Goal: Task Accomplishment & Management: Manage account settings

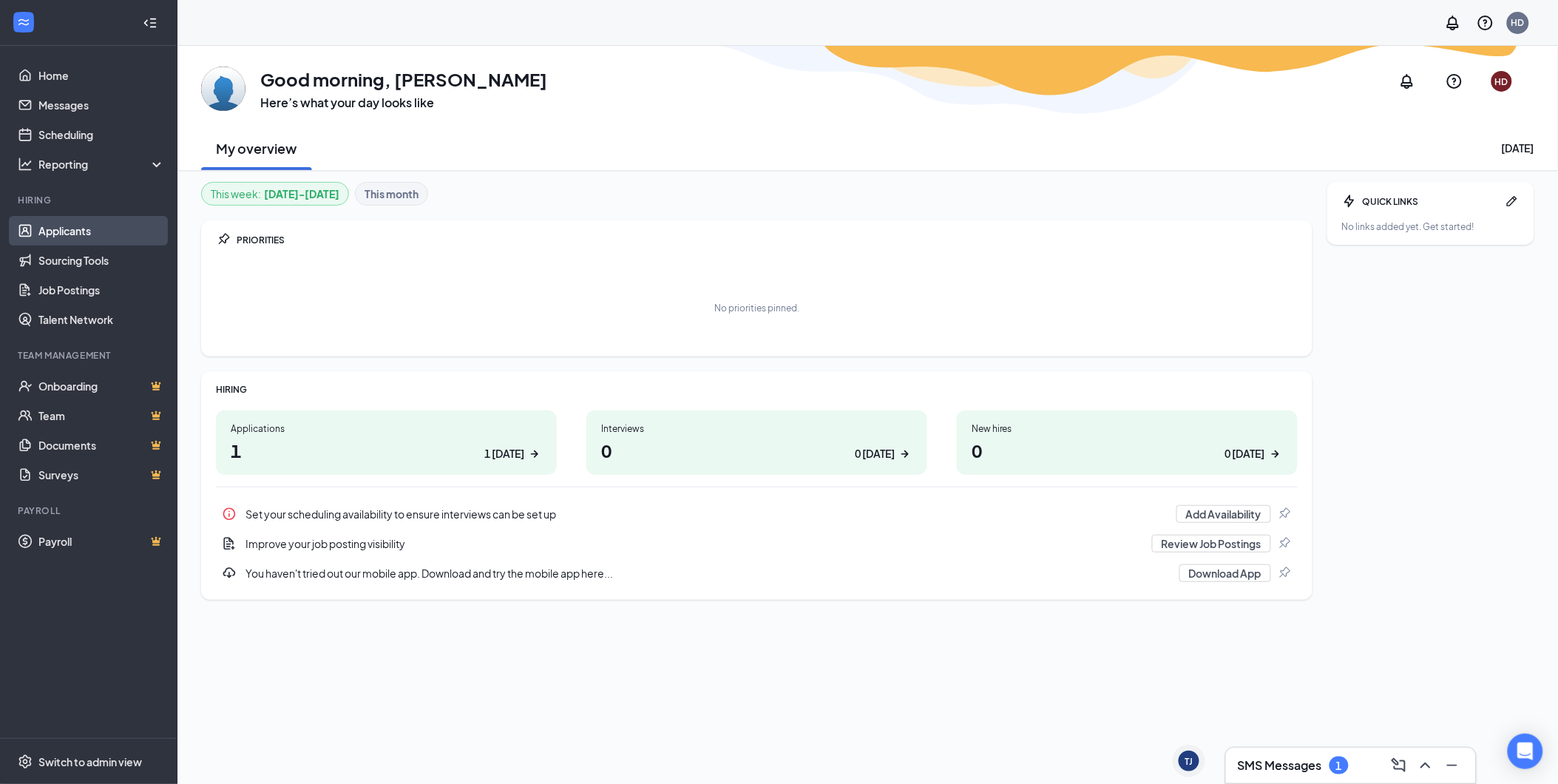
click at [60, 239] on link "Applicants" at bounding box center [101, 230] width 126 height 29
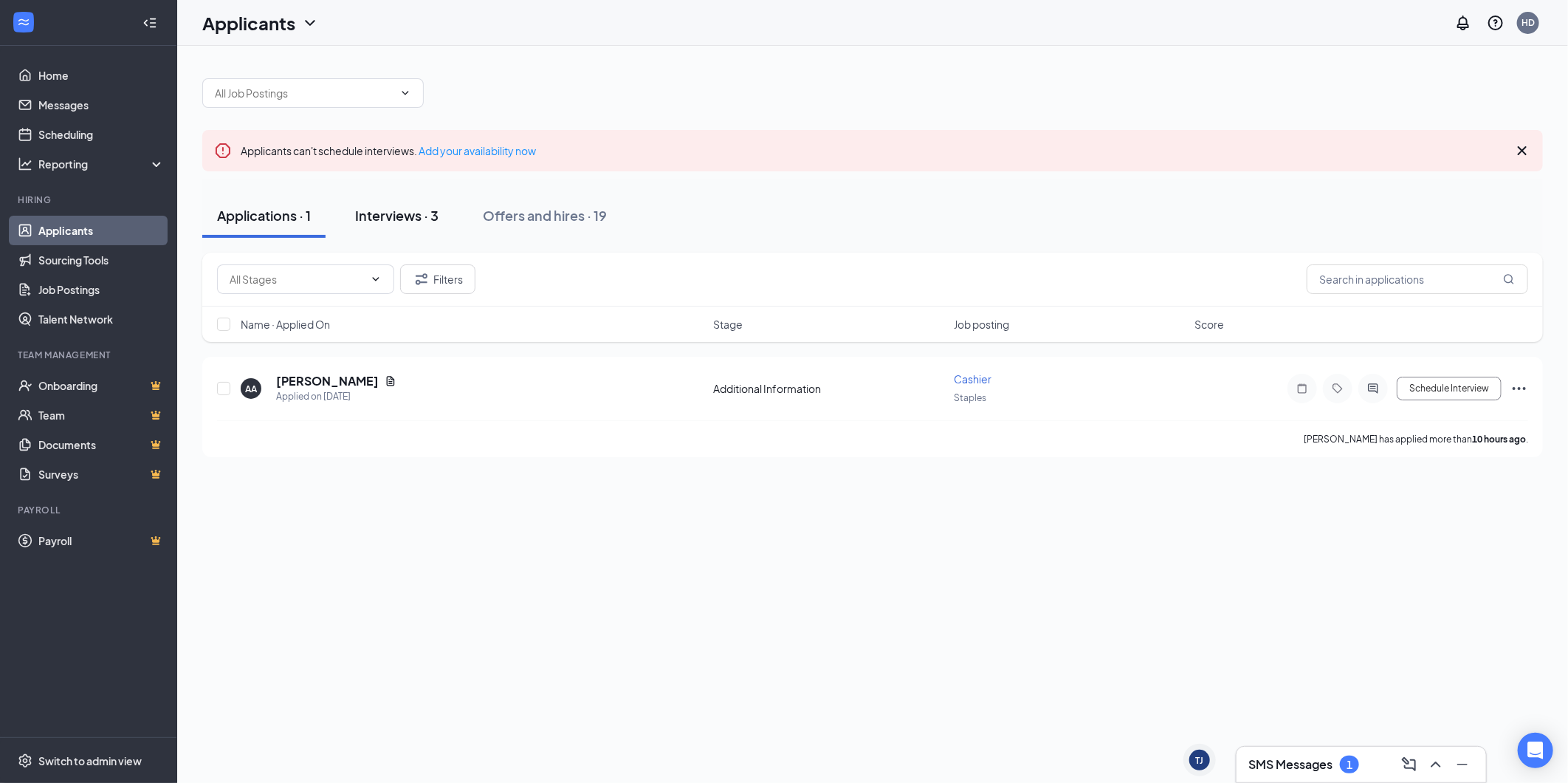
click at [418, 211] on div "Interviews · 3" at bounding box center [396, 215] width 83 height 18
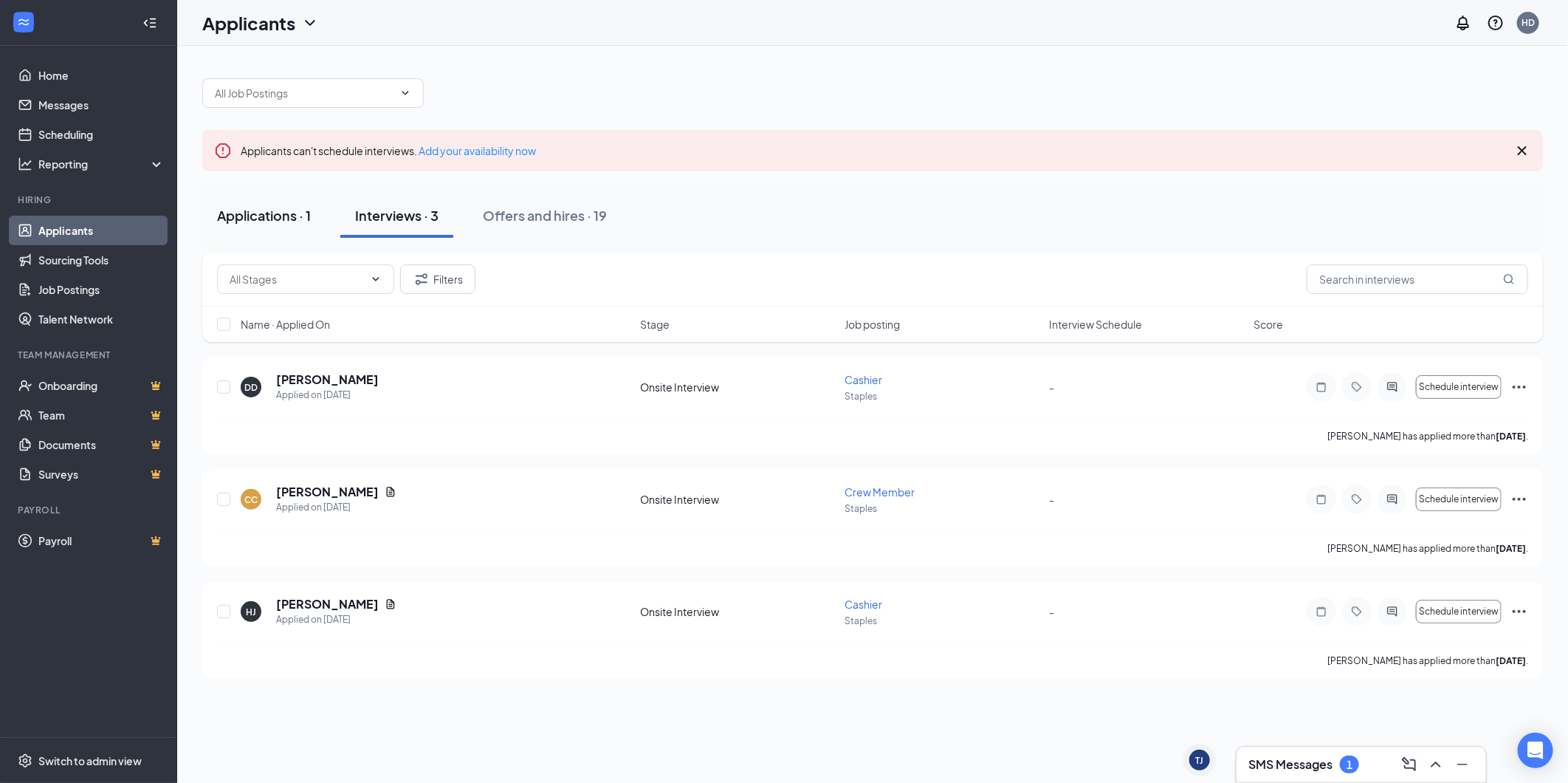
click at [261, 236] on button "Applications · 1" at bounding box center [264, 216] width 124 height 44
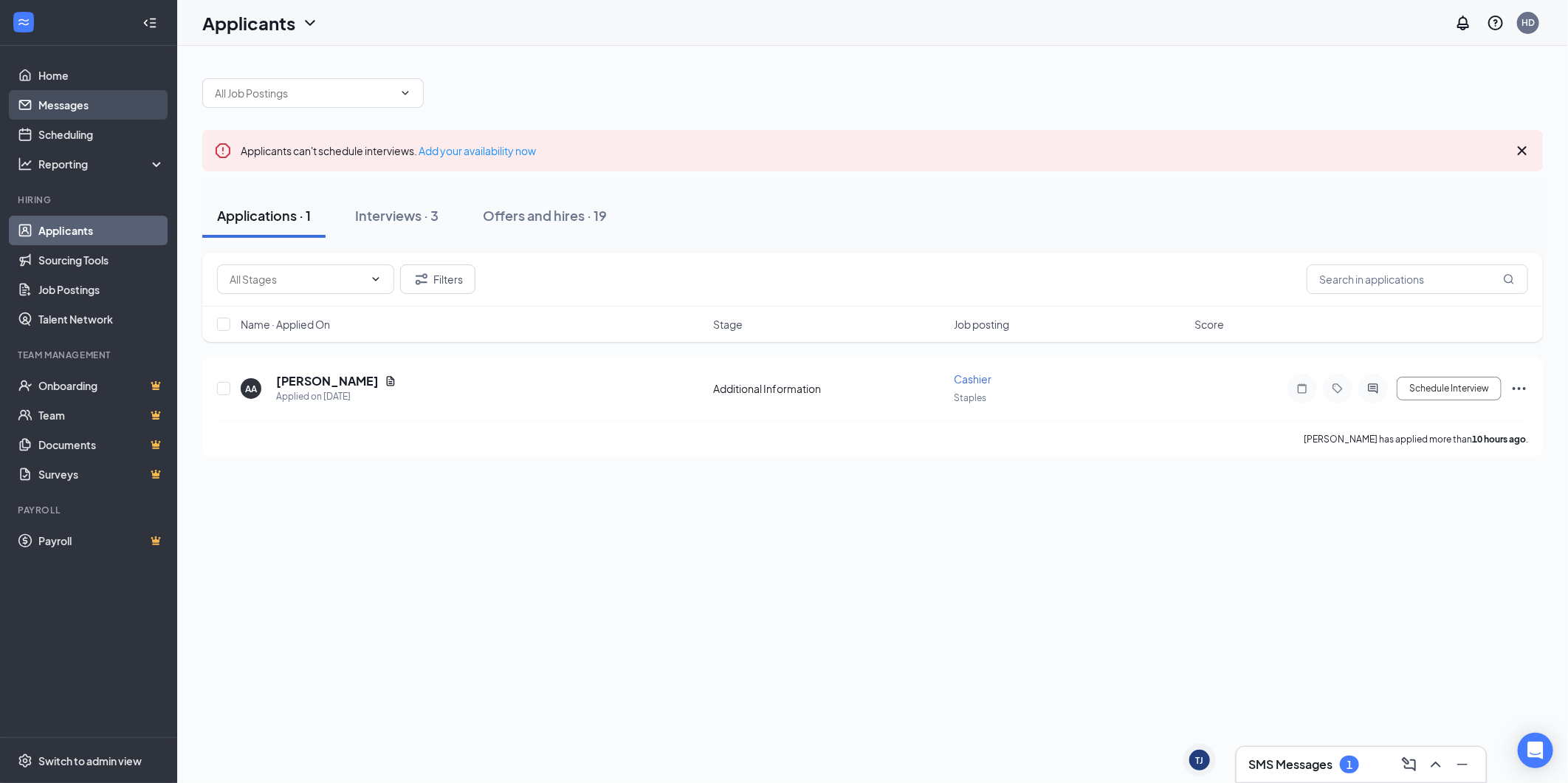
click at [91, 111] on link "Messages" at bounding box center [101, 105] width 126 height 29
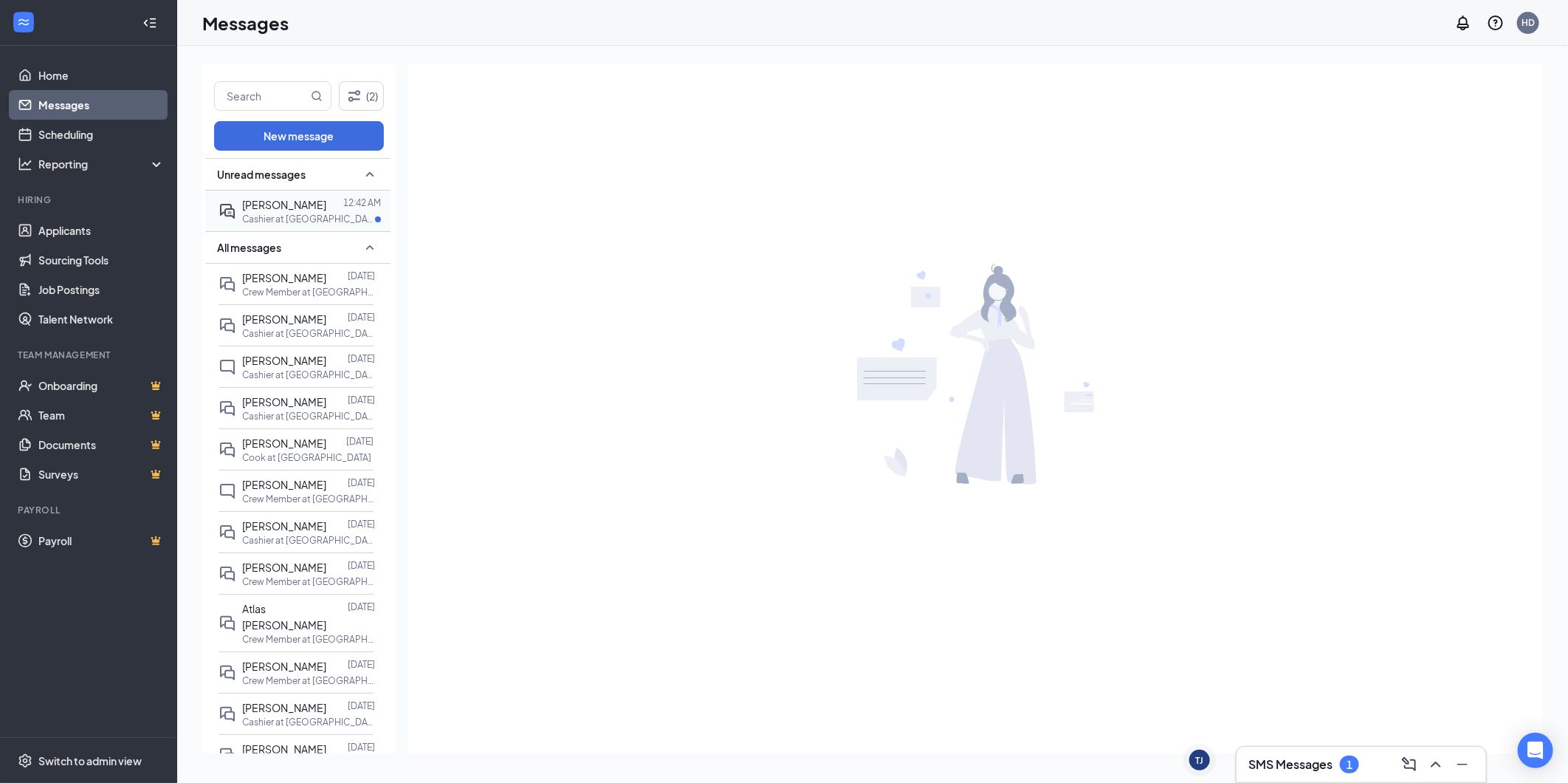
click at [322, 212] on div "[PERSON_NAME]" at bounding box center [284, 204] width 84 height 16
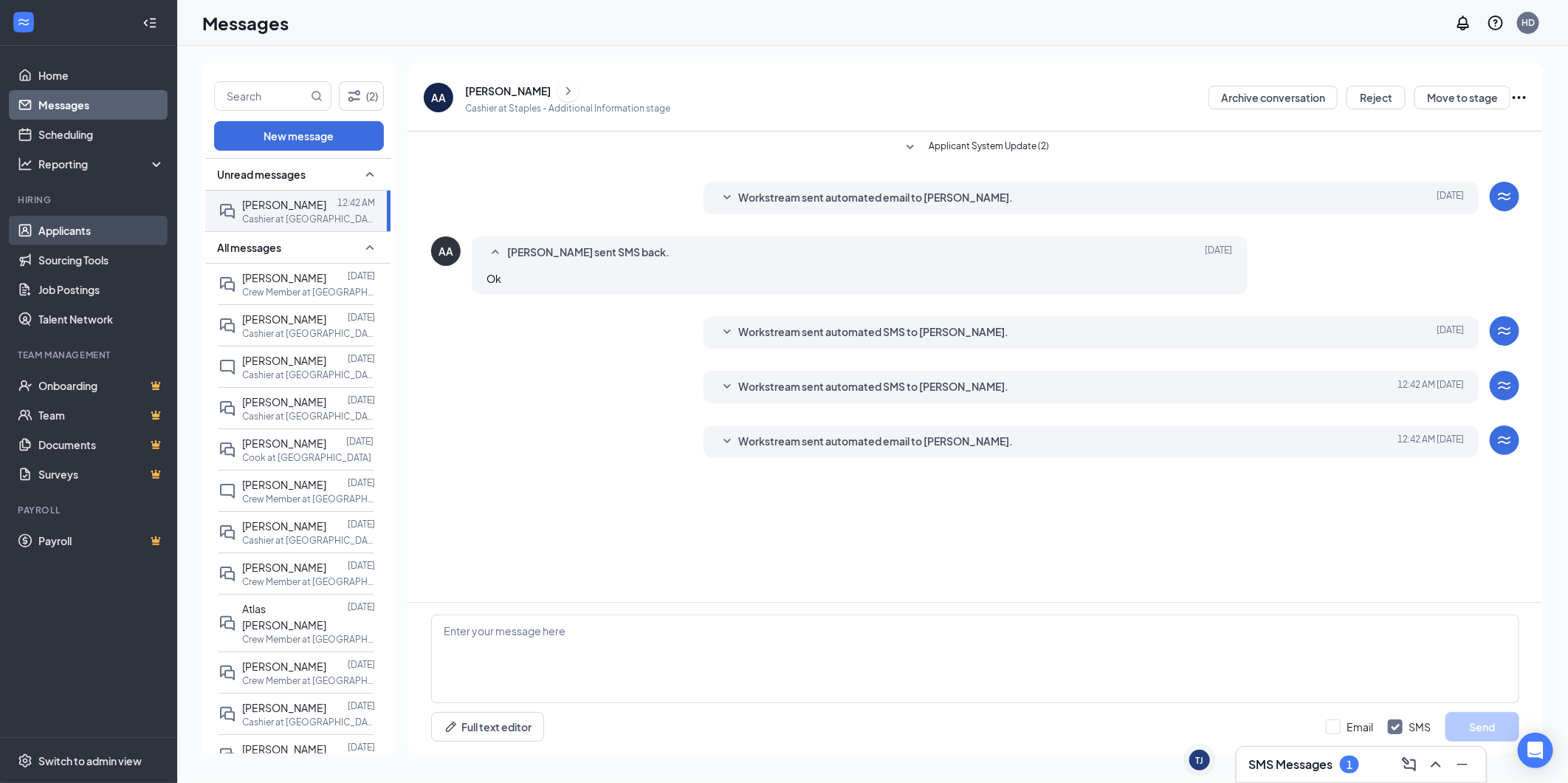
click at [56, 230] on link "Applicants" at bounding box center [101, 230] width 126 height 29
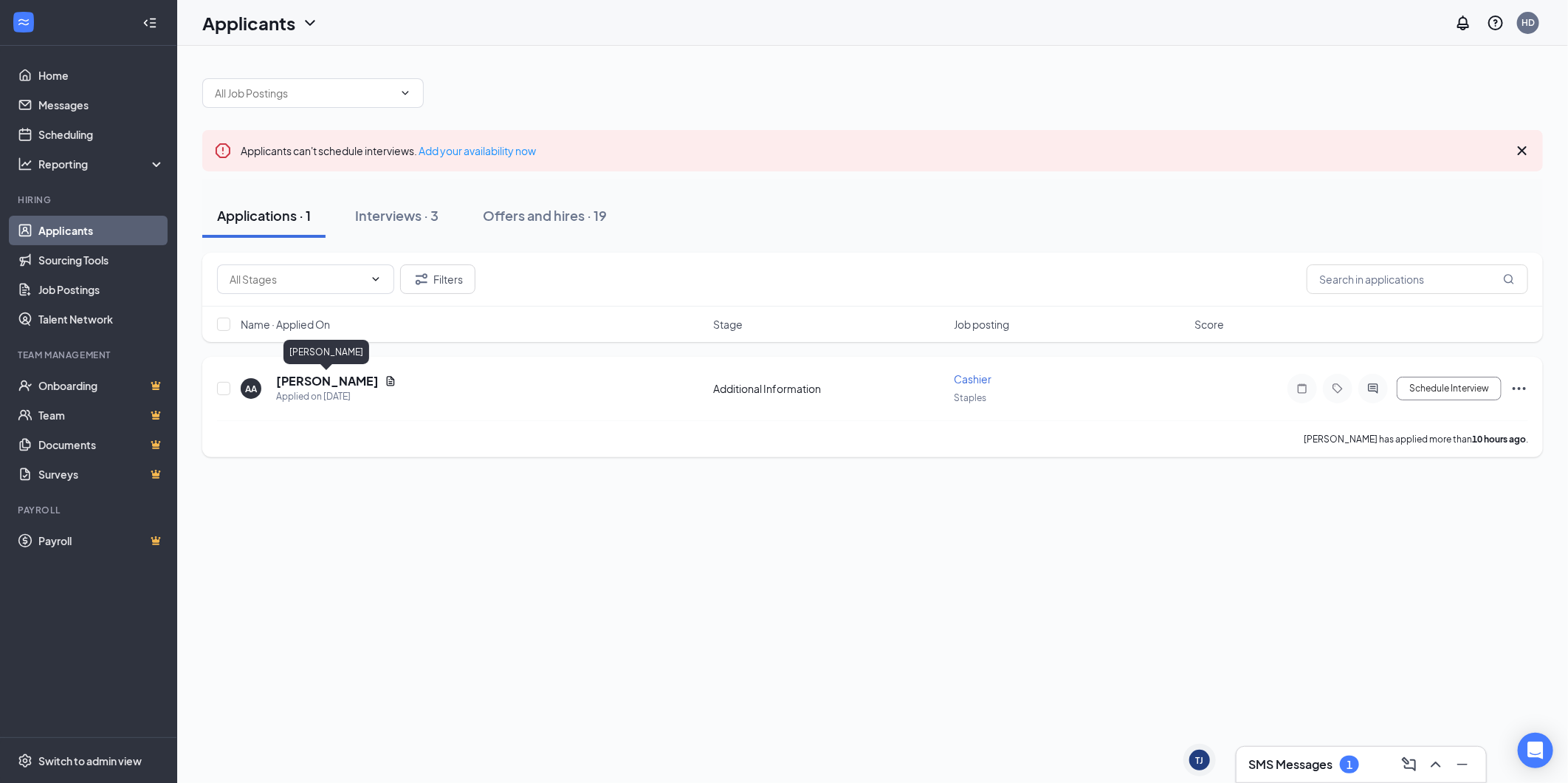
click at [362, 382] on h5 "[PERSON_NAME]" at bounding box center [327, 380] width 103 height 16
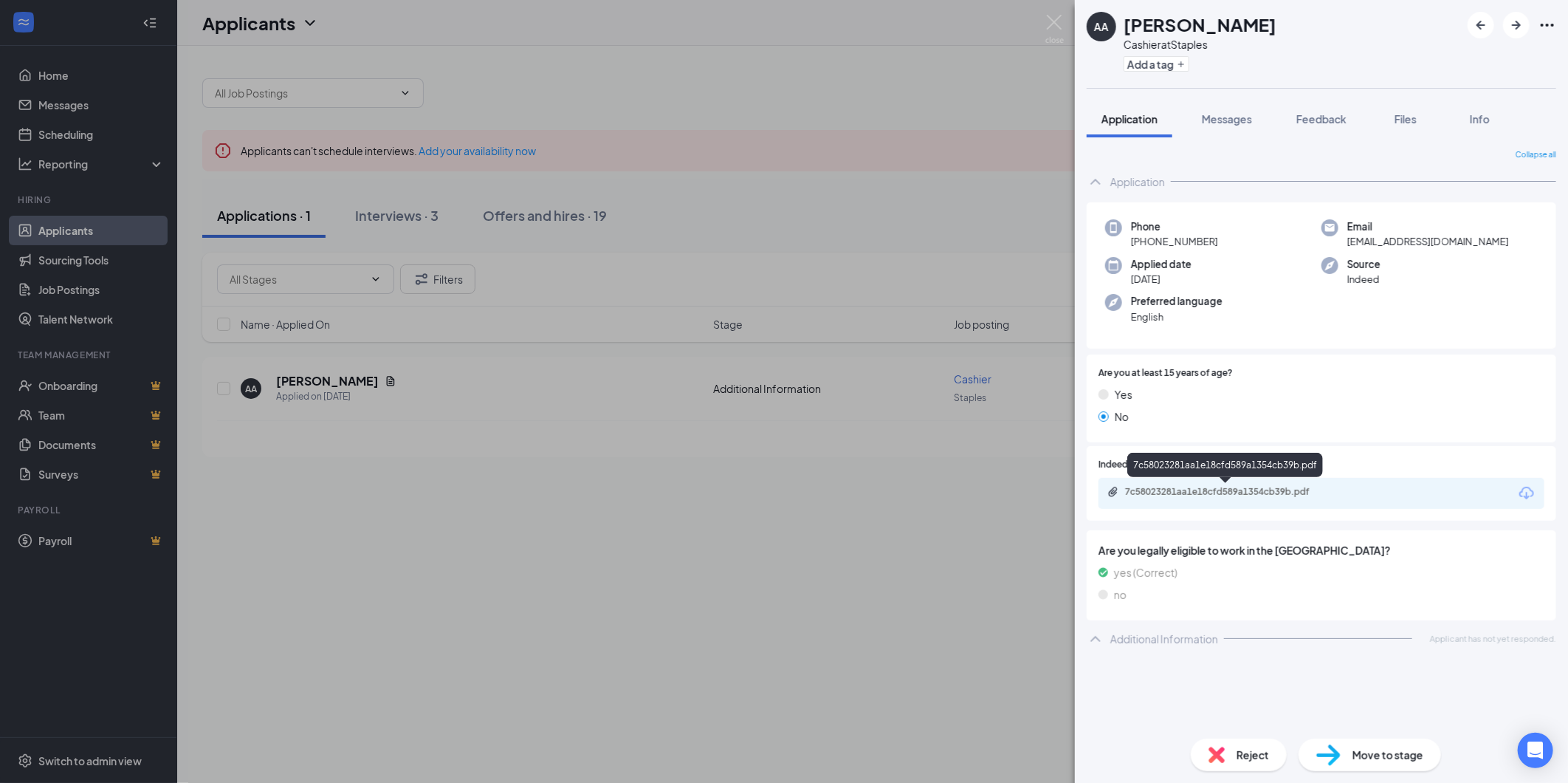
click at [1291, 498] on div "7c58023281aa1e18cfd589a1354cb39b.pdf" at bounding box center [1227, 493] width 239 height 14
click at [676, 289] on div "AA [PERSON_NAME] Cashier at Staples Add a tag Application Messages Feedback Fil…" at bounding box center [784, 392] width 1568 height 783
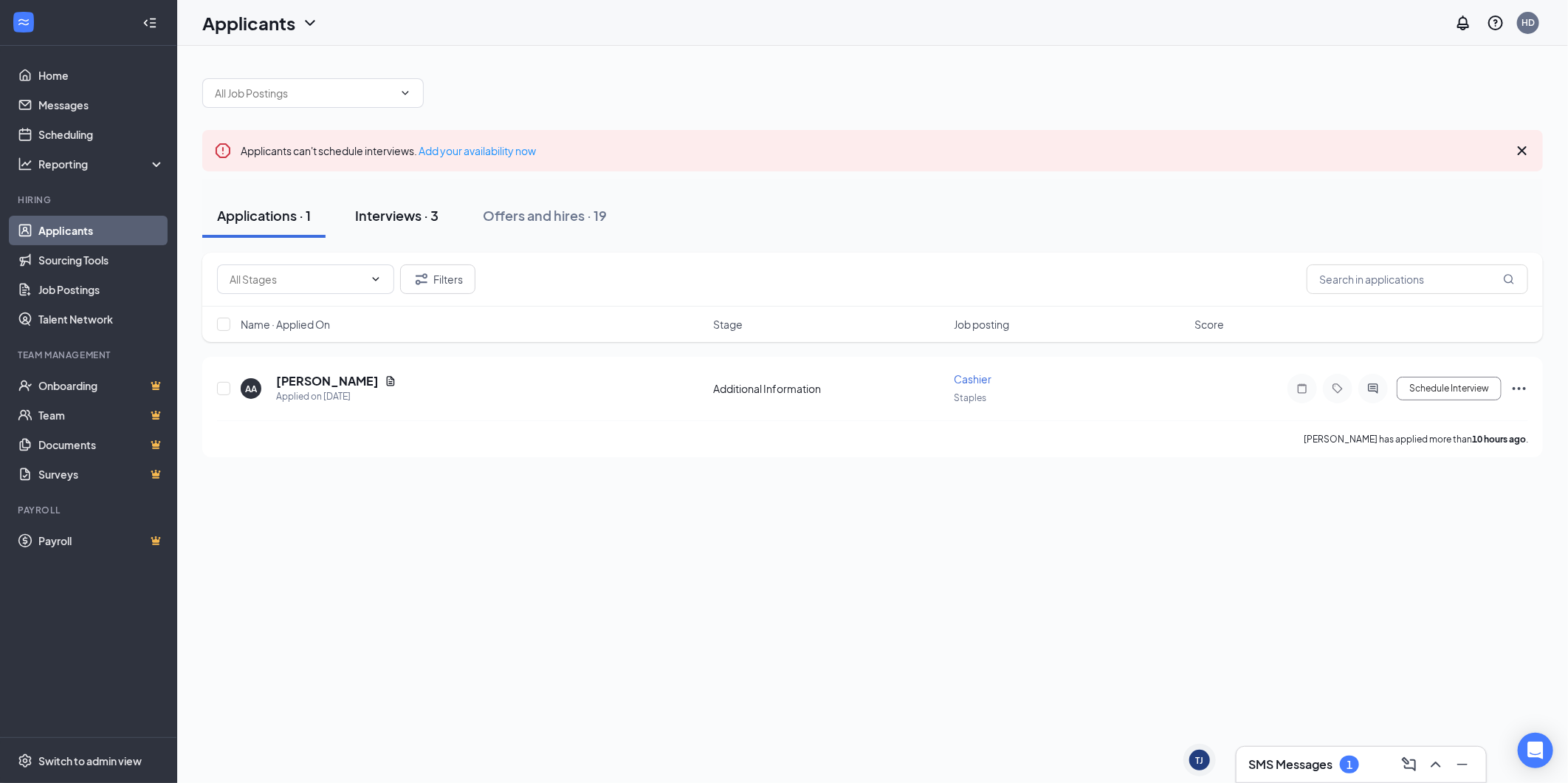
click at [395, 217] on div "Interviews · 3" at bounding box center [396, 215] width 83 height 18
